Goal: Obtain resource: Obtain resource

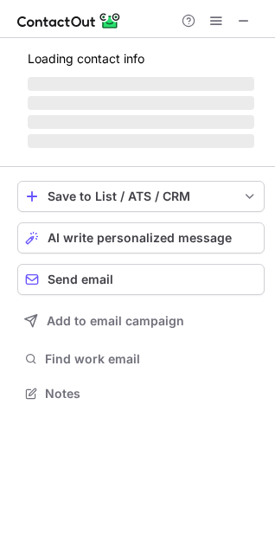
scroll to position [447, 275]
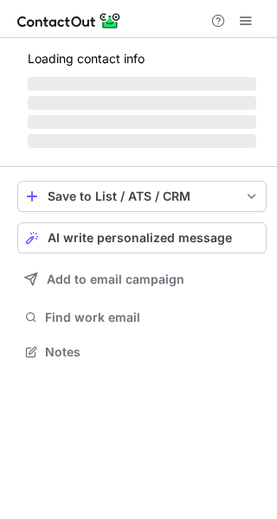
scroll to position [405, 277]
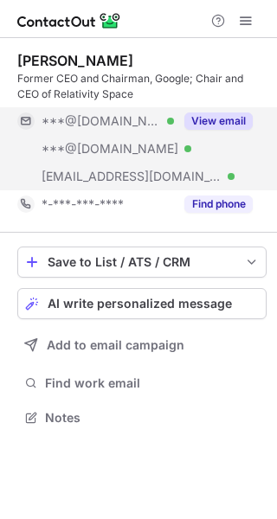
click at [214, 123] on button "View email" at bounding box center [218, 120] width 68 height 17
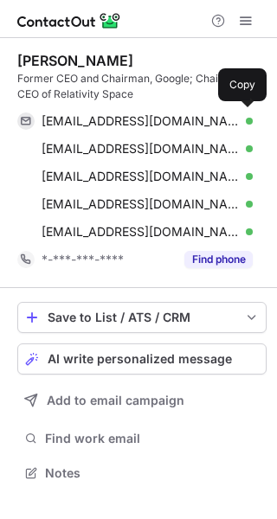
scroll to position [461, 277]
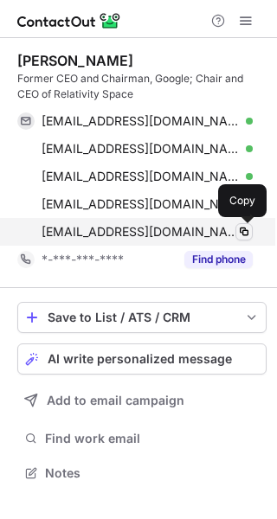
click at [243, 233] on span at bounding box center [244, 232] width 14 height 14
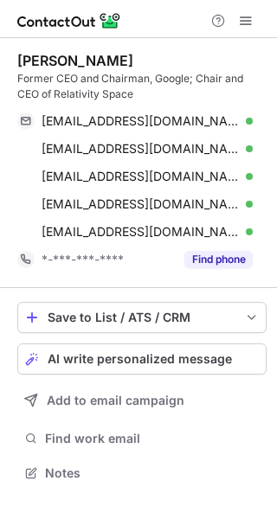
scroll to position [461, 277]
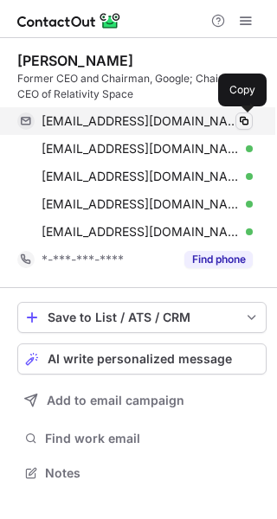
click at [246, 124] on span at bounding box center [244, 121] width 14 height 14
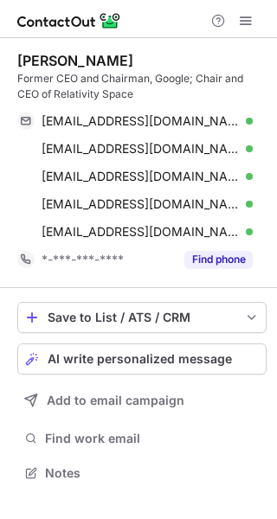
scroll to position [461, 277]
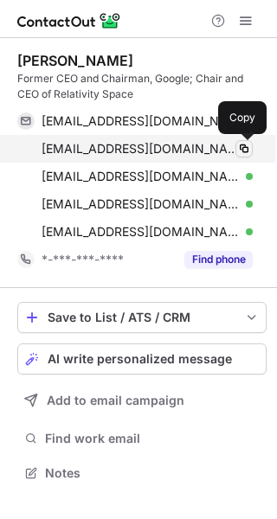
click at [246, 148] on span at bounding box center [244, 149] width 14 height 14
